Goal: Information Seeking & Learning: Check status

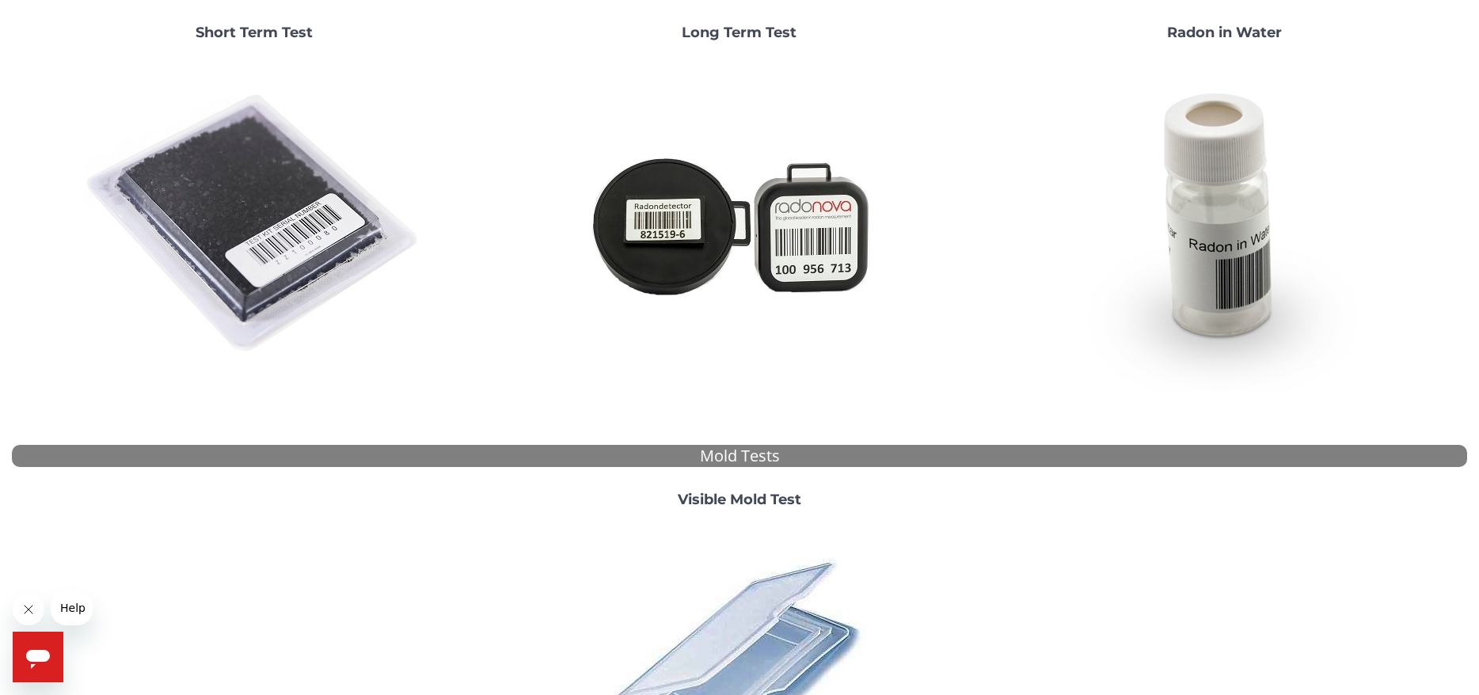
scroll to position [238, 0]
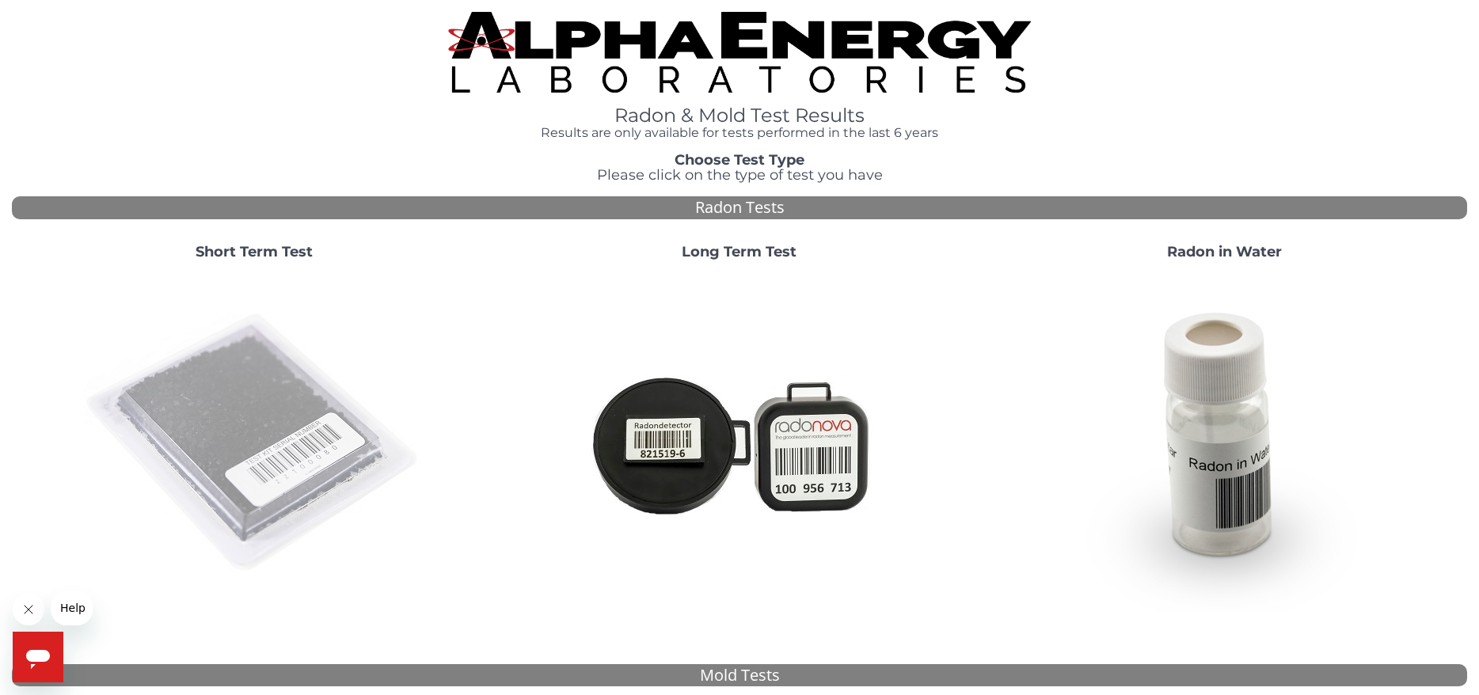
click at [276, 373] on img at bounding box center [254, 443] width 341 height 341
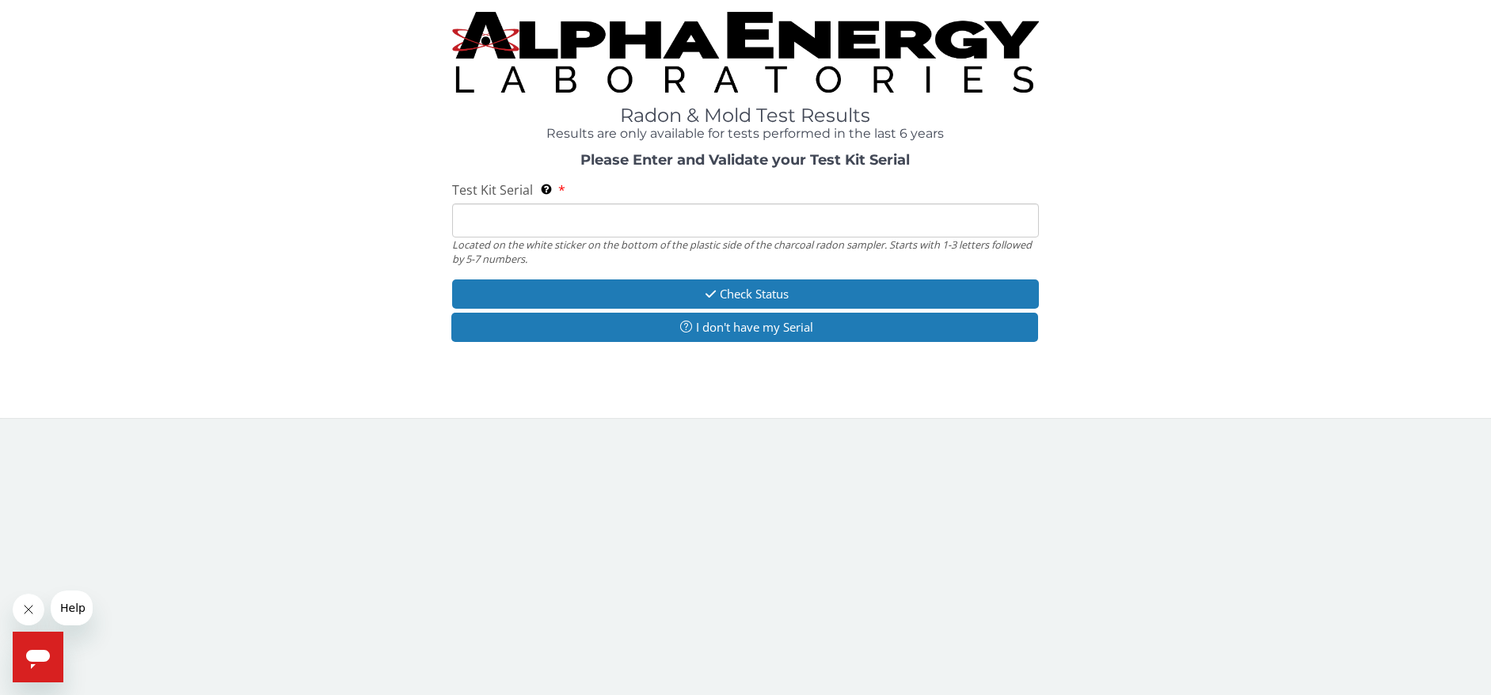
click at [473, 230] on input "Test Kit Serial Located on the white sticker on the bottom of the plastic side …" at bounding box center [745, 221] width 587 height 34
click at [626, 219] on input "Test Kit Serial Located on the white sticker on the bottom of the plastic side …" at bounding box center [745, 221] width 587 height 34
paste input "AA766149"
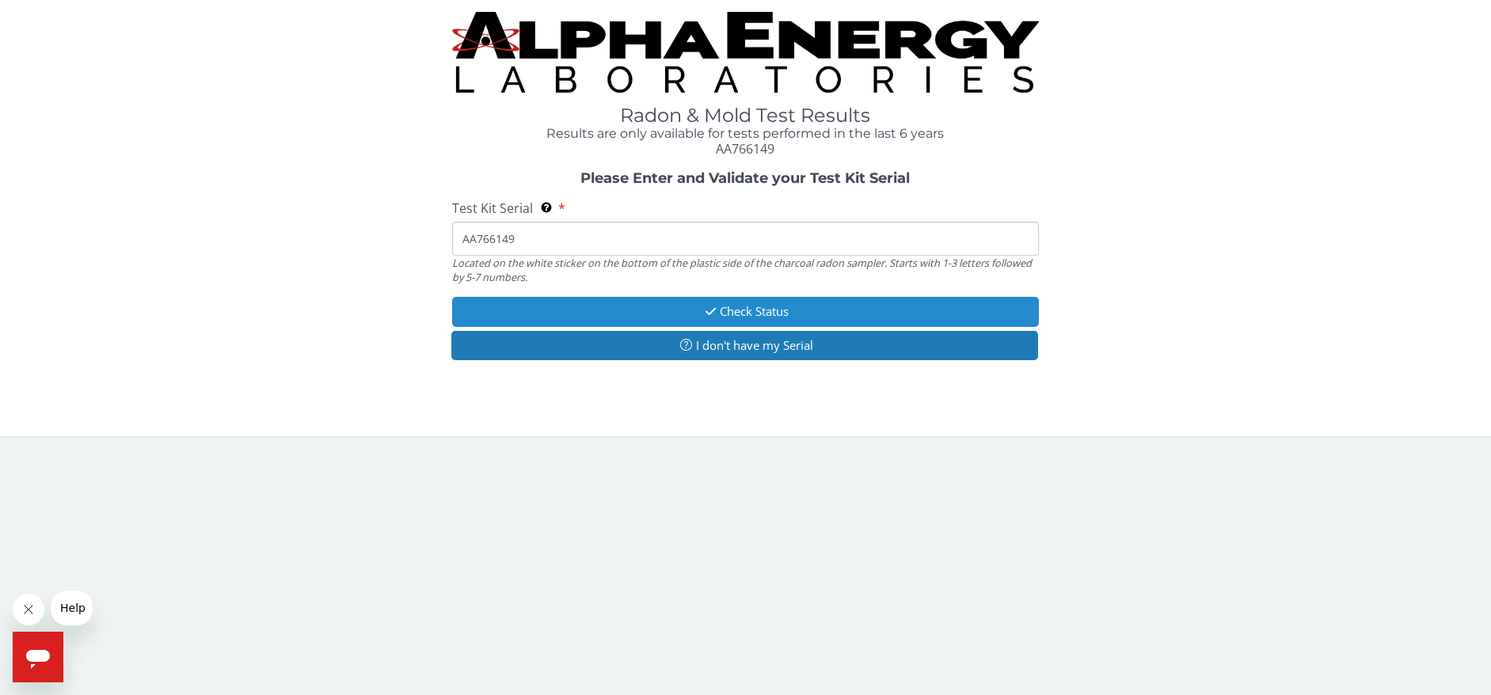
type input "AA766149"
click at [762, 304] on button "Check Status" at bounding box center [745, 311] width 587 height 29
